Goal: Information Seeking & Learning: Check status

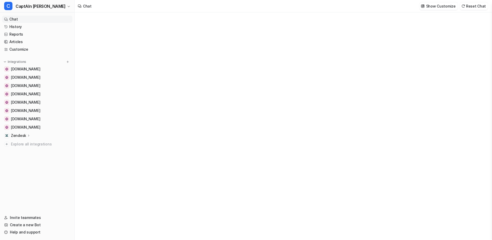
type textarea "**********"
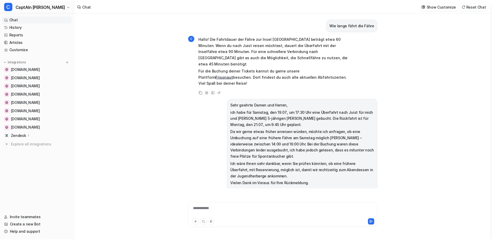
scroll to position [422, 0]
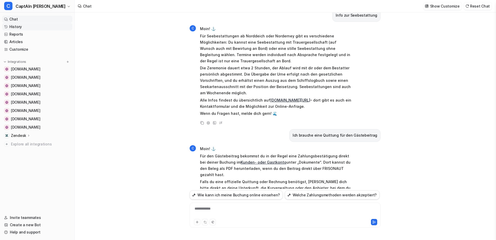
click at [15, 26] on link "History" at bounding box center [37, 26] width 70 height 7
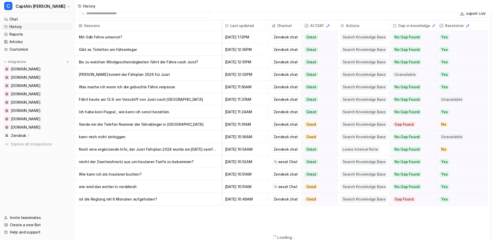
scroll to position [1, 0]
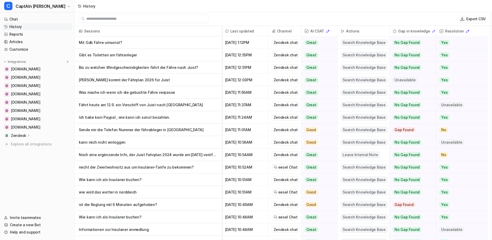
click at [162, 155] on p "Noch eine ergänzende Info, der Juist Fahrplan 2024 wurde am 19.09.2023 veröffen…" at bounding box center [148, 154] width 139 height 12
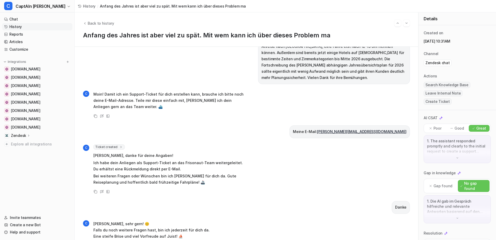
scroll to position [150, 0]
